Goal: Transaction & Acquisition: Book appointment/travel/reservation

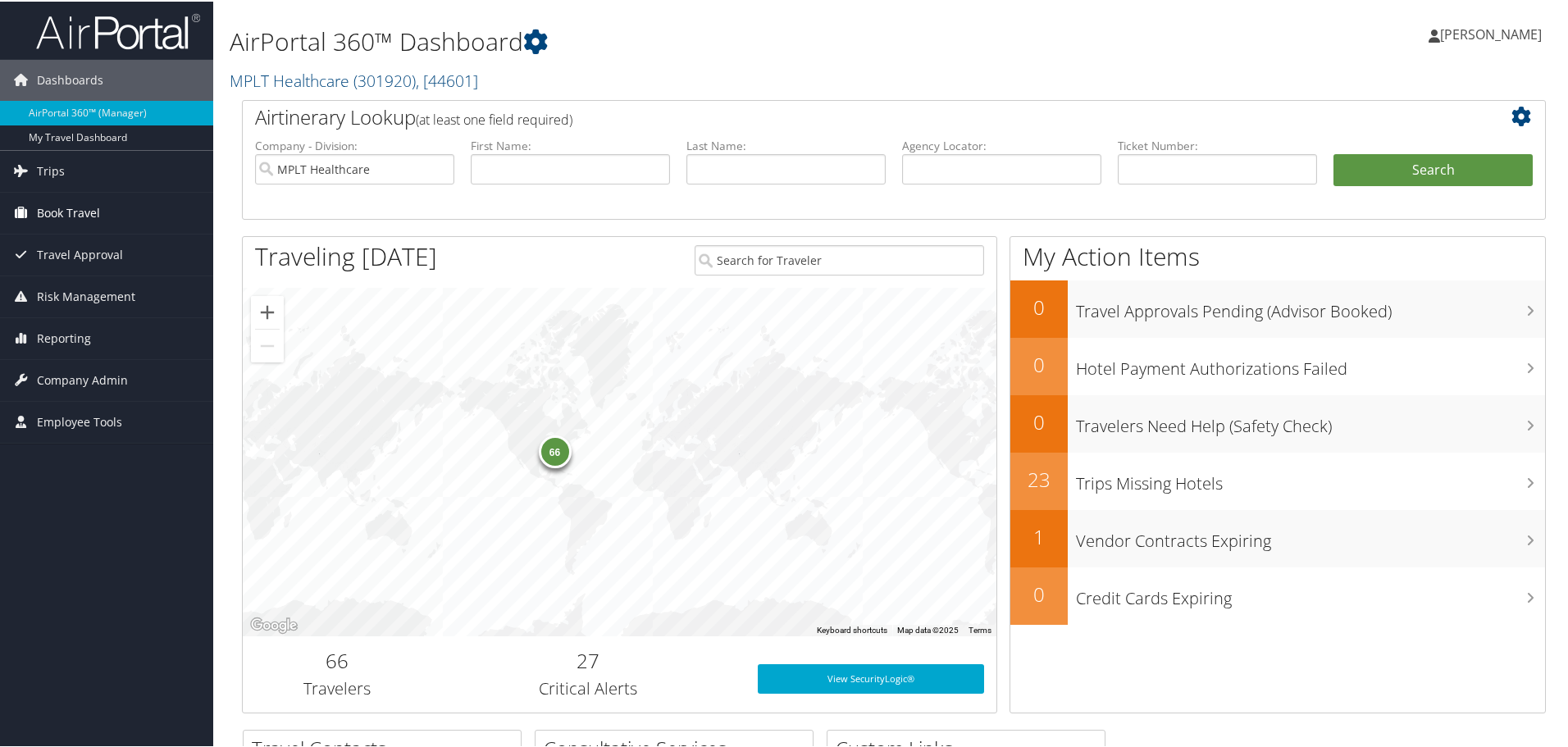
click at [41, 213] on span "Book Travel" at bounding box center [69, 212] width 63 height 41
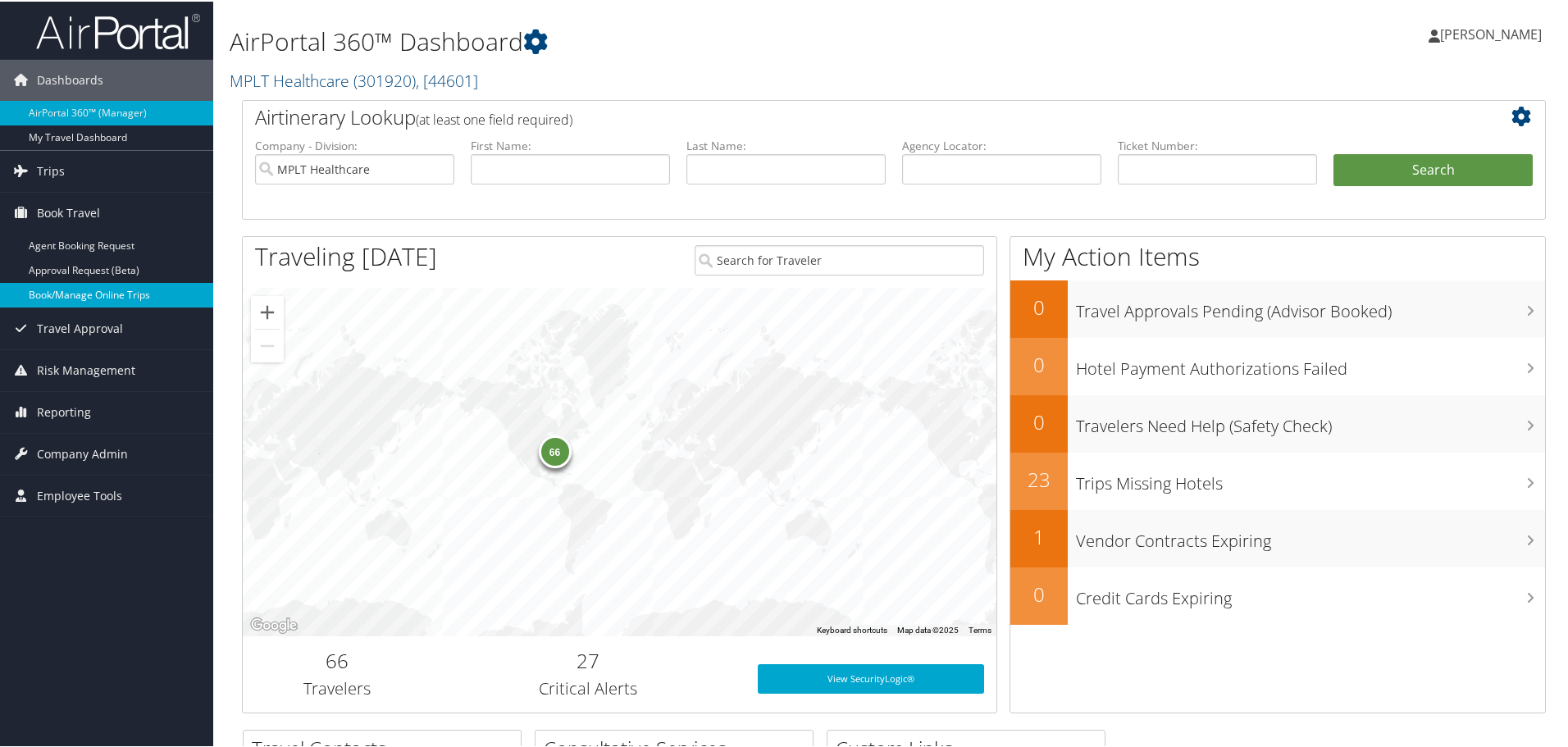
click at [67, 298] on link "Book/Manage Online Trips" at bounding box center [106, 293] width 213 height 25
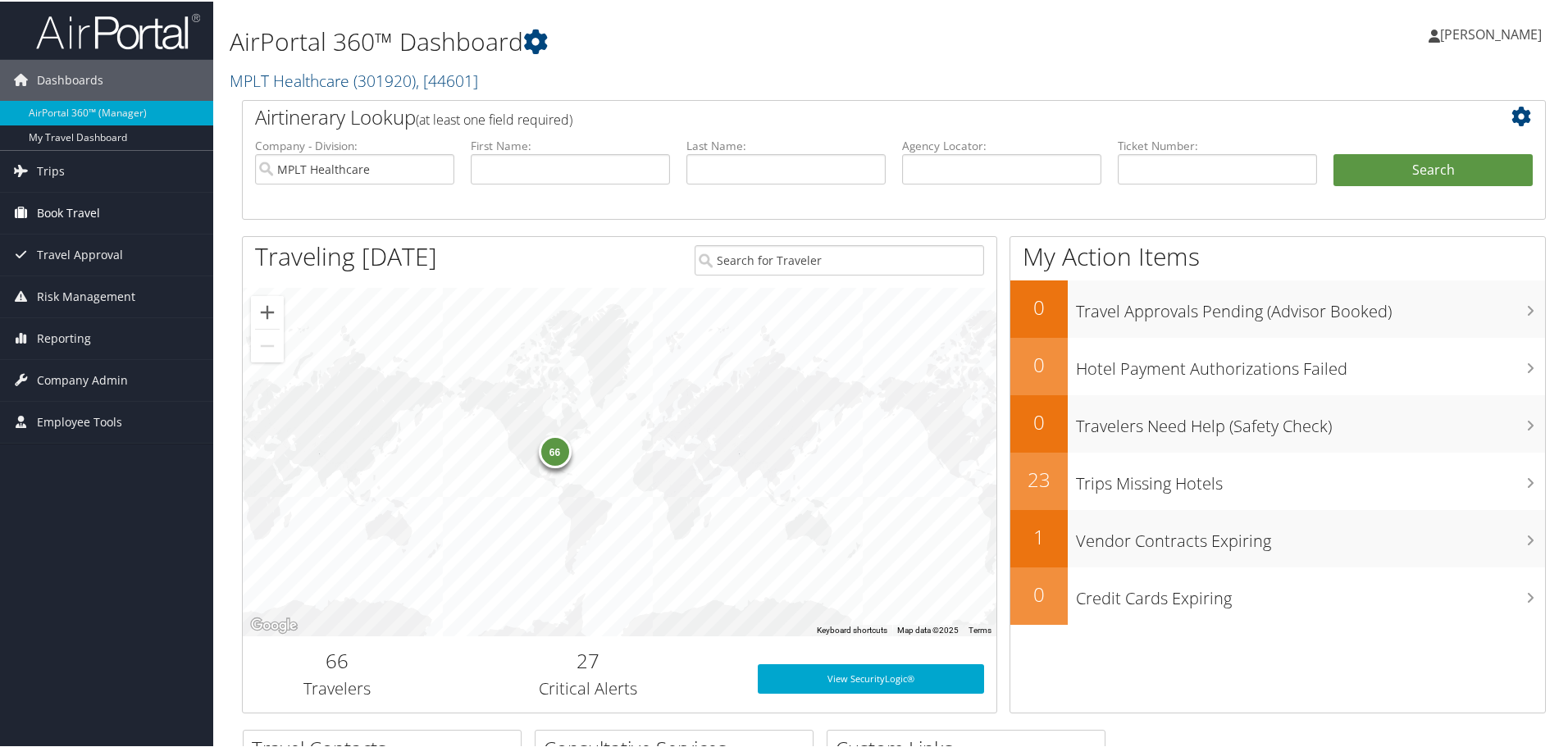
click at [42, 213] on span "Book Travel" at bounding box center [69, 212] width 63 height 41
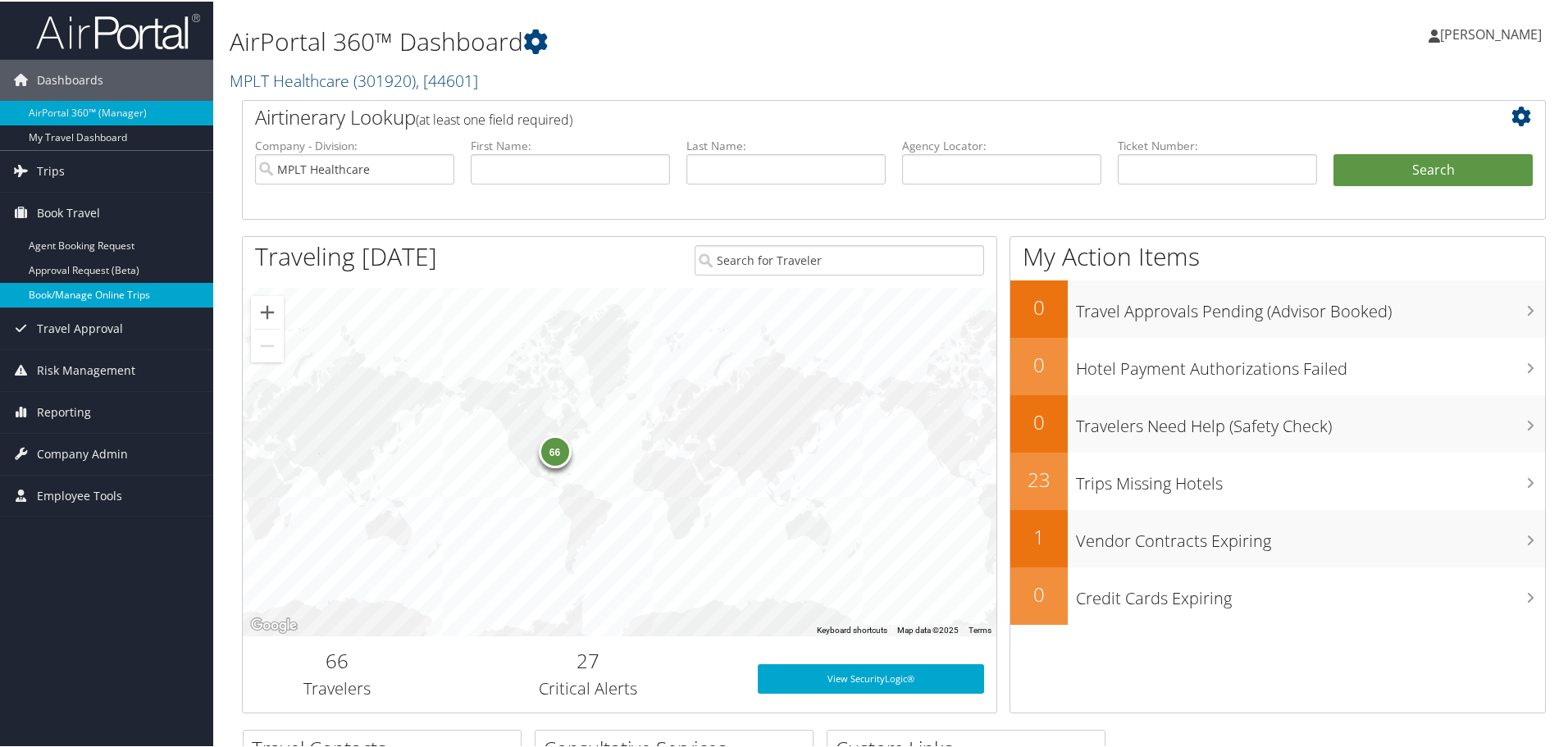
click at [38, 295] on link "Book/Manage Online Trips" at bounding box center [106, 293] width 213 height 25
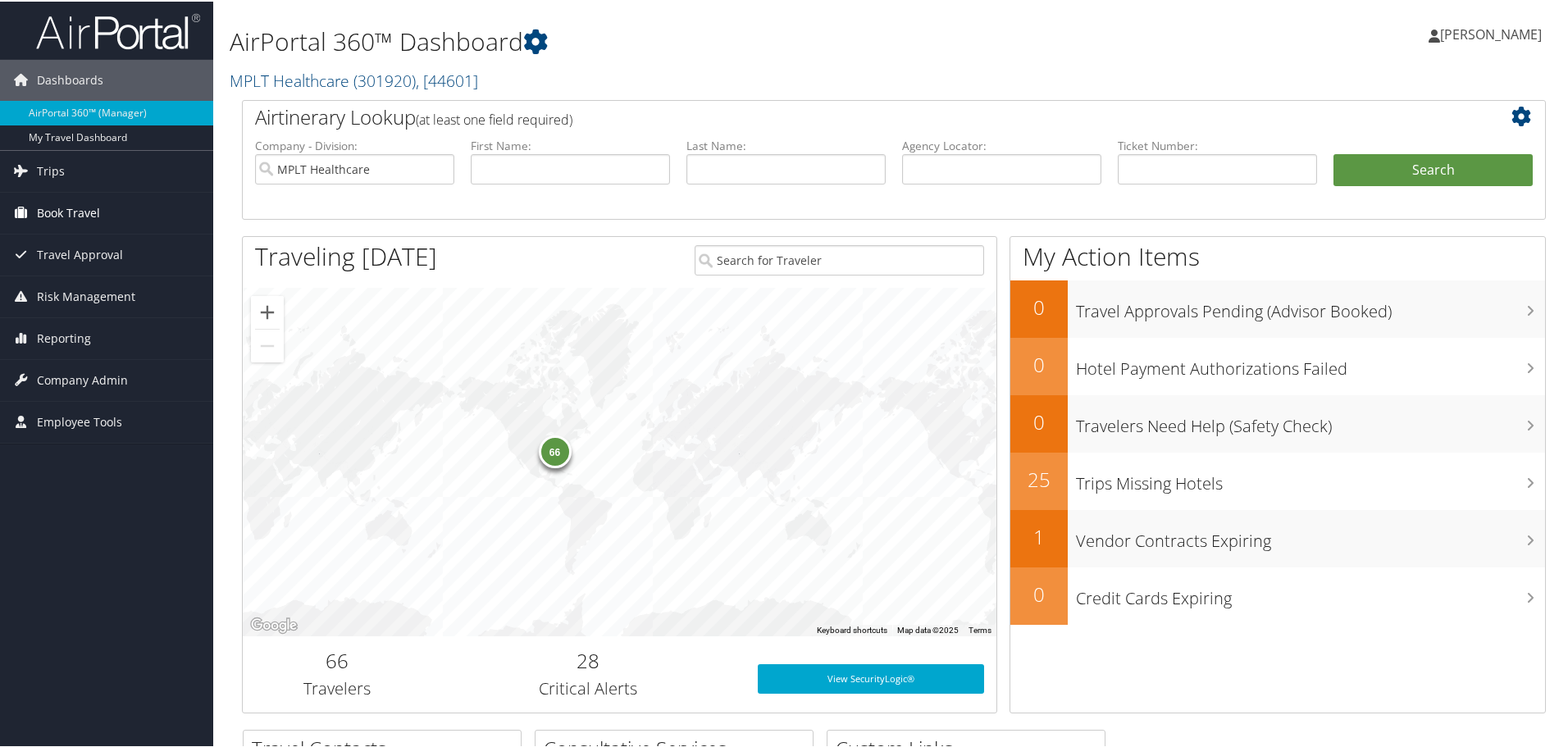
click at [32, 217] on link "Book Travel" at bounding box center [106, 212] width 213 height 41
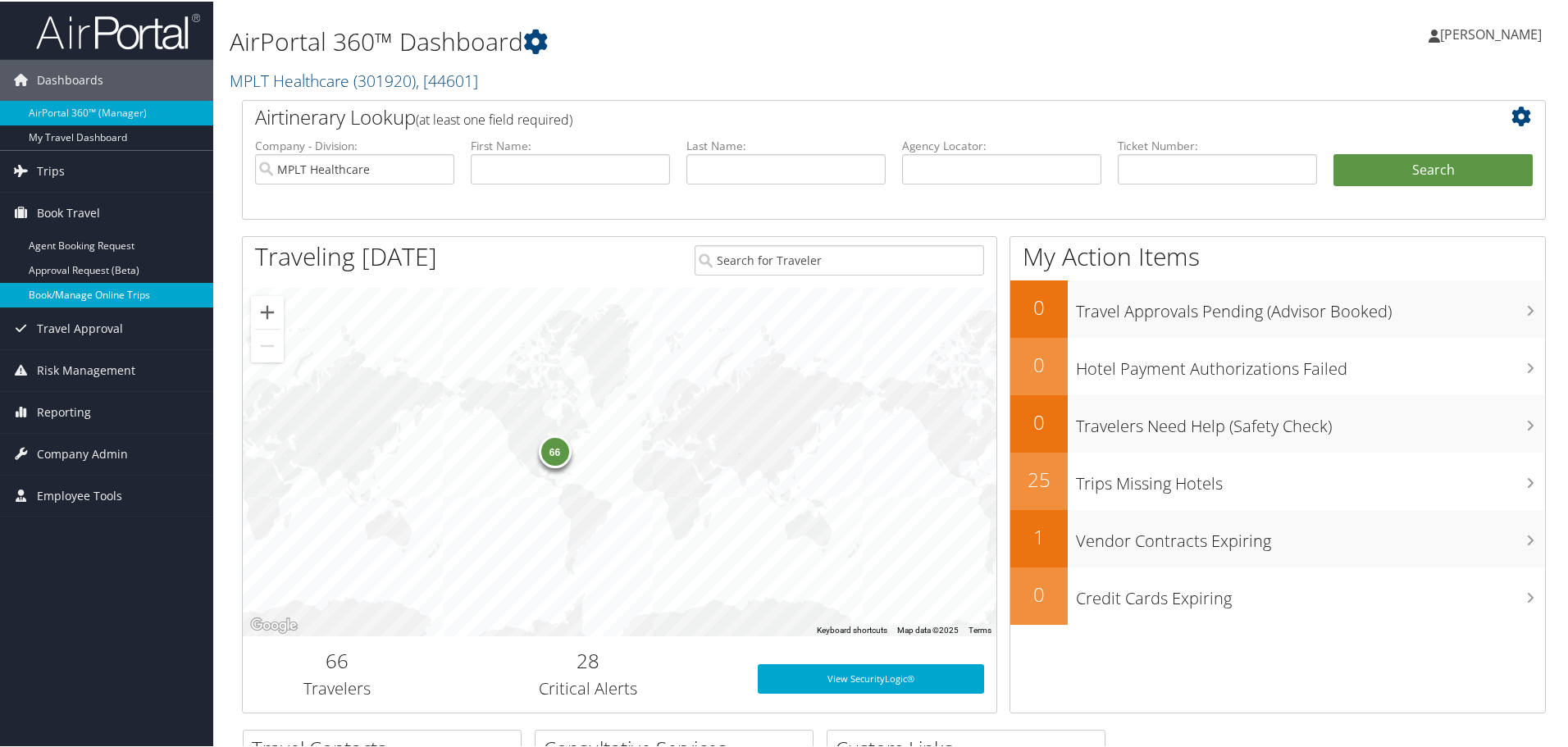
click at [46, 287] on link "Book/Manage Online Trips" at bounding box center [106, 293] width 213 height 25
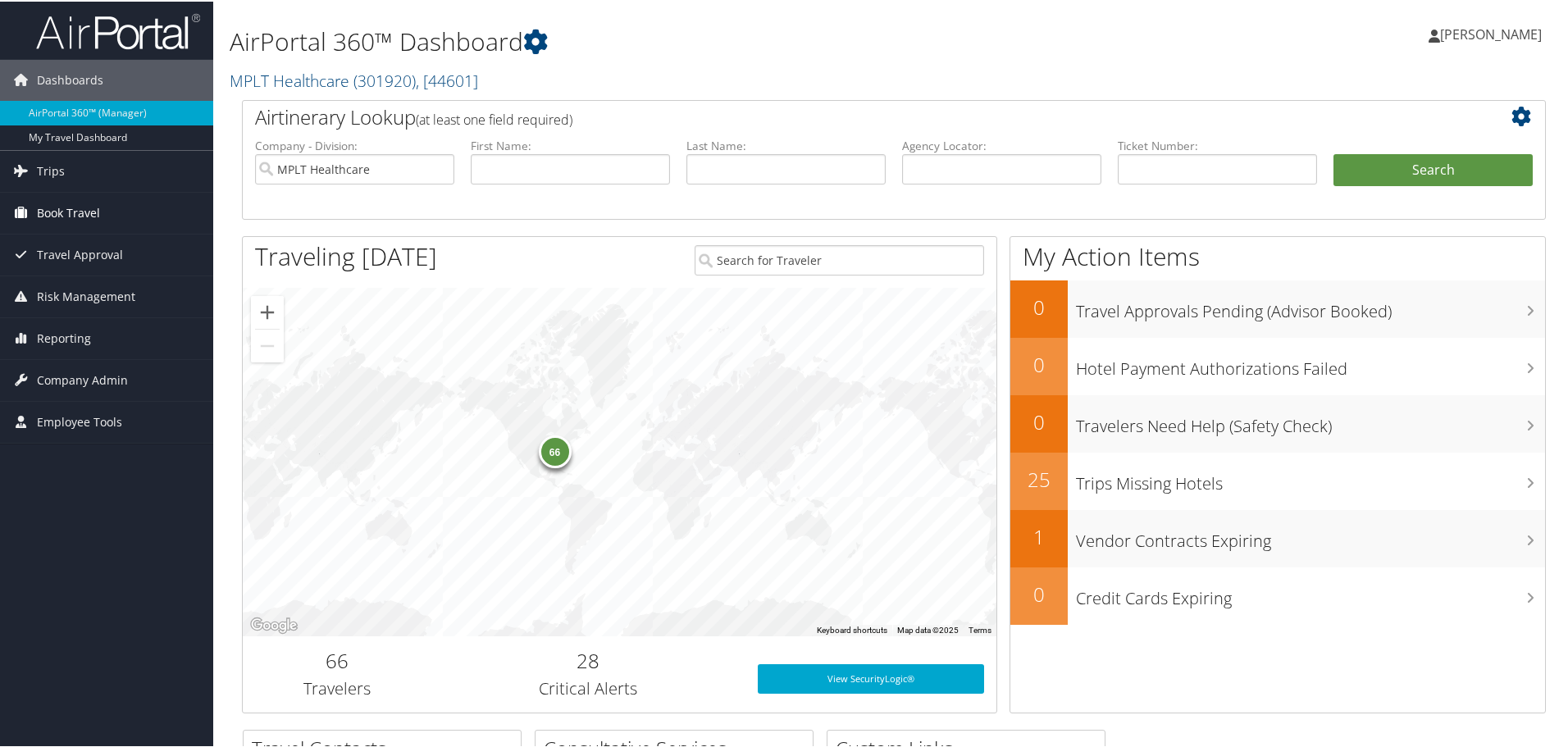
click at [47, 218] on span "Book Travel" at bounding box center [69, 212] width 63 height 41
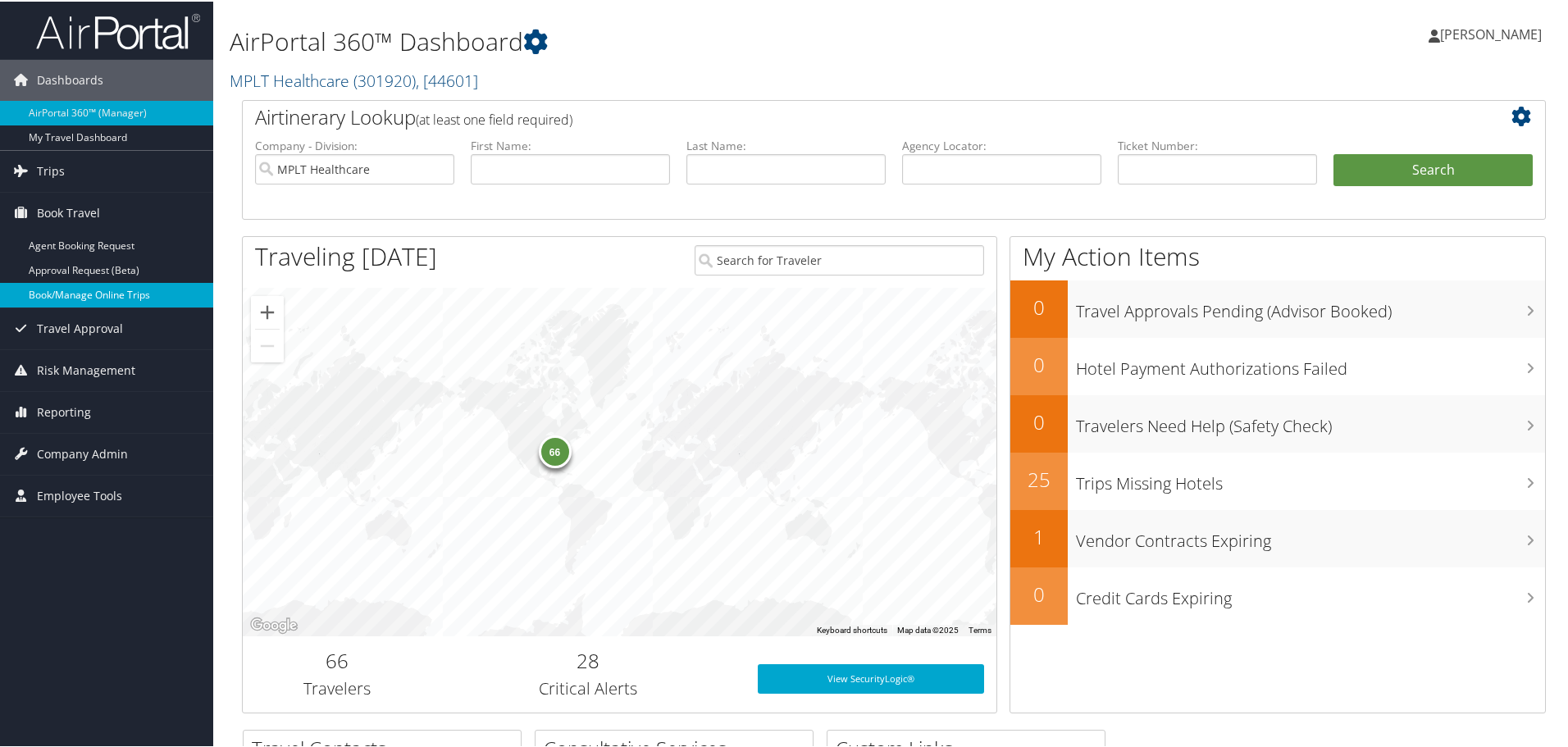
click at [62, 295] on link "Book/Manage Online Trips" at bounding box center [106, 293] width 213 height 25
